Goal: Task Accomplishment & Management: Complete application form

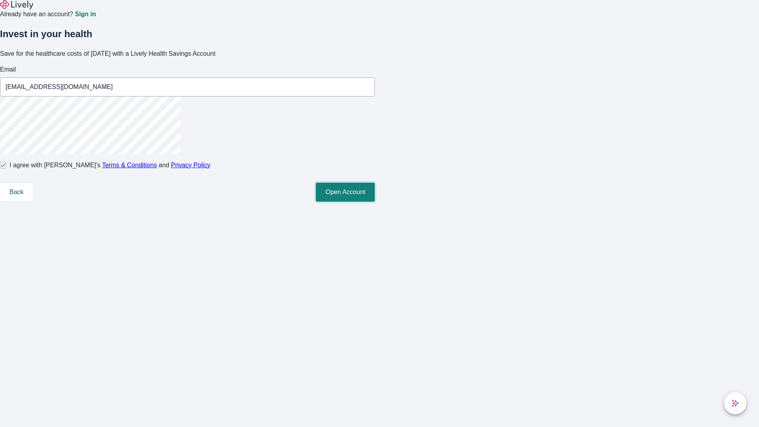
click at [375, 202] on button "Open Account" at bounding box center [345, 192] width 59 height 19
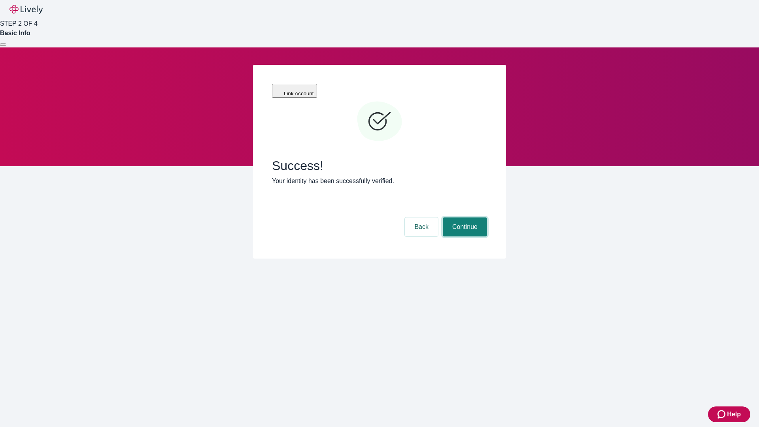
click at [464, 218] on button "Continue" at bounding box center [465, 227] width 44 height 19
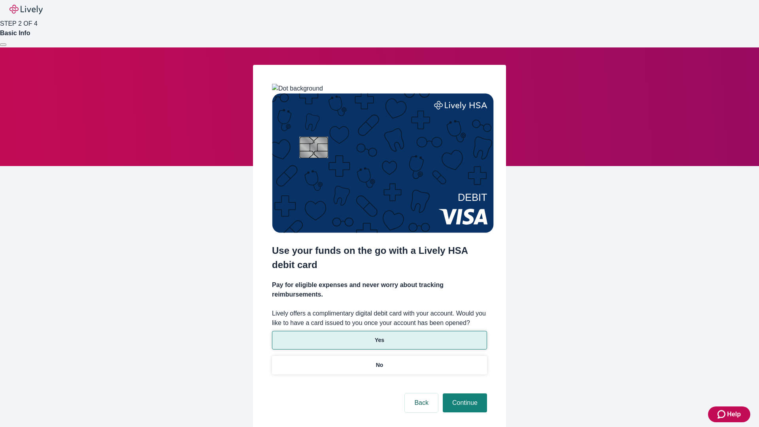
click at [379, 336] on p "Yes" at bounding box center [379, 340] width 9 height 8
click at [464, 394] on button "Continue" at bounding box center [465, 403] width 44 height 19
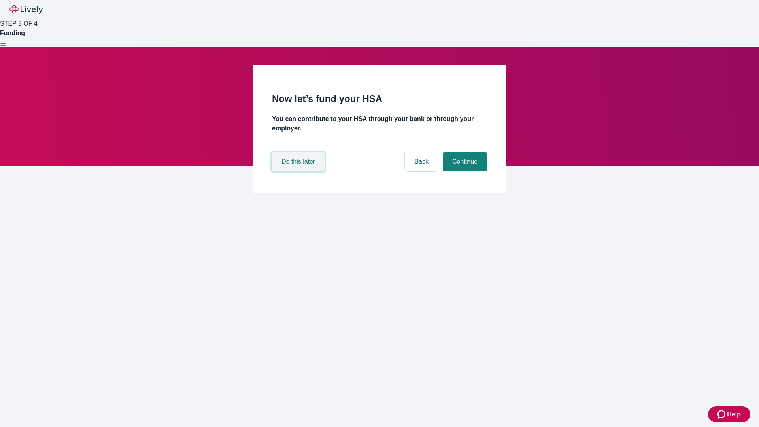
click at [299, 171] on button "Do this later" at bounding box center [298, 161] width 53 height 19
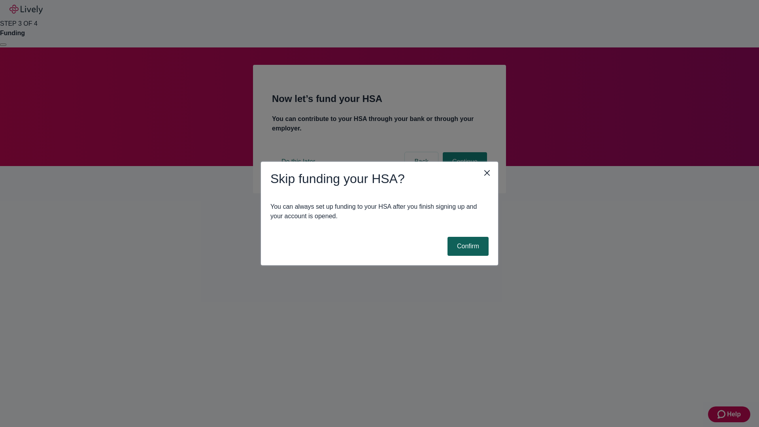
click at [467, 246] on button "Confirm" at bounding box center [468, 246] width 41 height 19
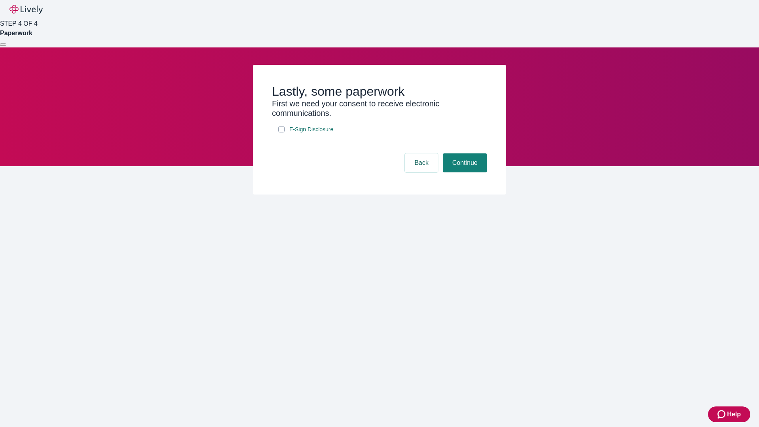
click at [282, 132] on input "E-Sign Disclosure" at bounding box center [281, 129] width 6 height 6
checkbox input "true"
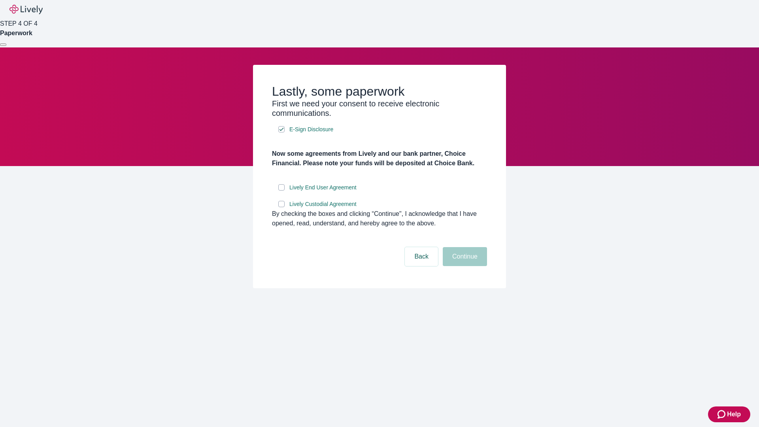
click at [282, 191] on input "Lively End User Agreement" at bounding box center [281, 187] width 6 height 6
checkbox input "true"
click at [282, 207] on input "Lively Custodial Agreement" at bounding box center [281, 204] width 6 height 6
checkbox input "true"
click at [464, 266] on button "Continue" at bounding box center [465, 256] width 44 height 19
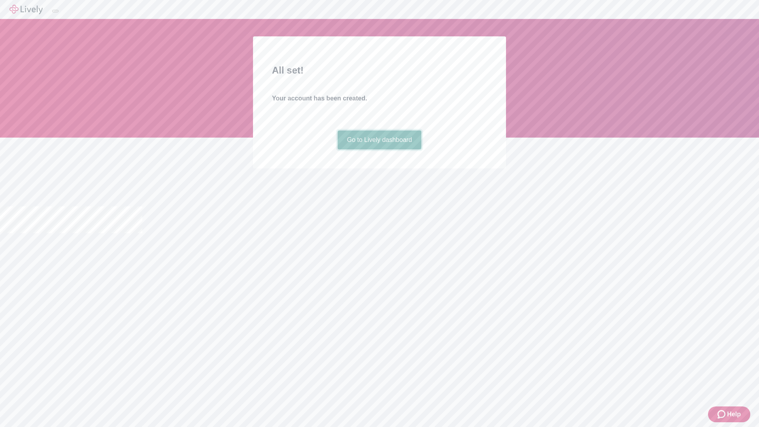
click at [379, 149] on link "Go to Lively dashboard" at bounding box center [380, 140] width 84 height 19
